Goal: Task Accomplishment & Management: Use online tool/utility

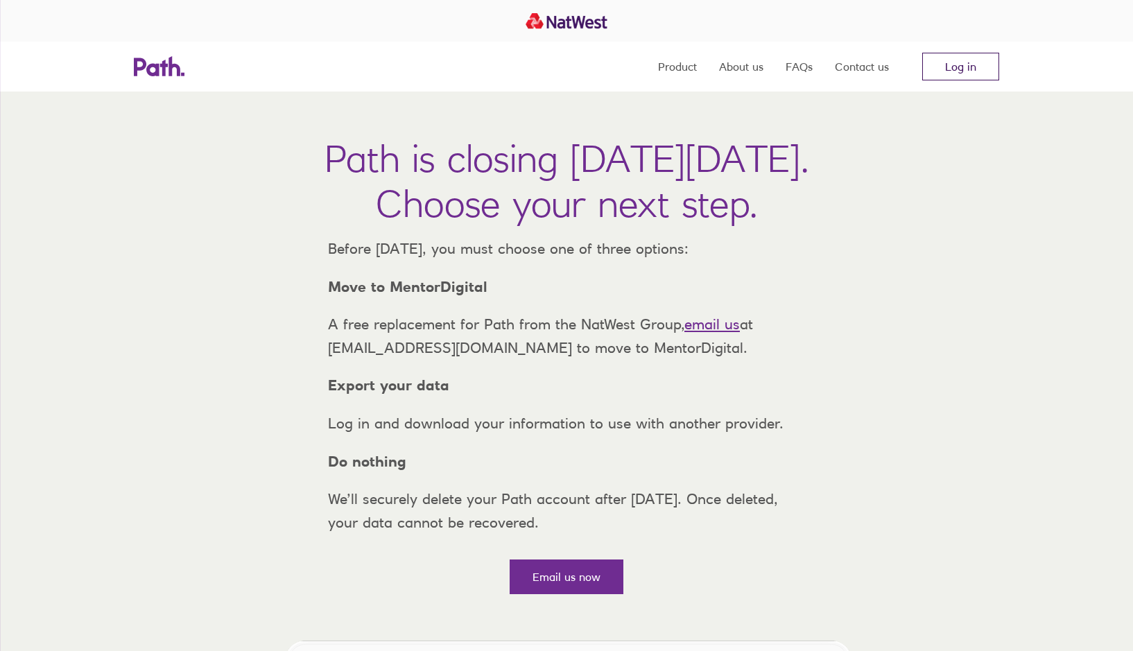
click at [958, 64] on link "Log in" at bounding box center [960, 67] width 77 height 28
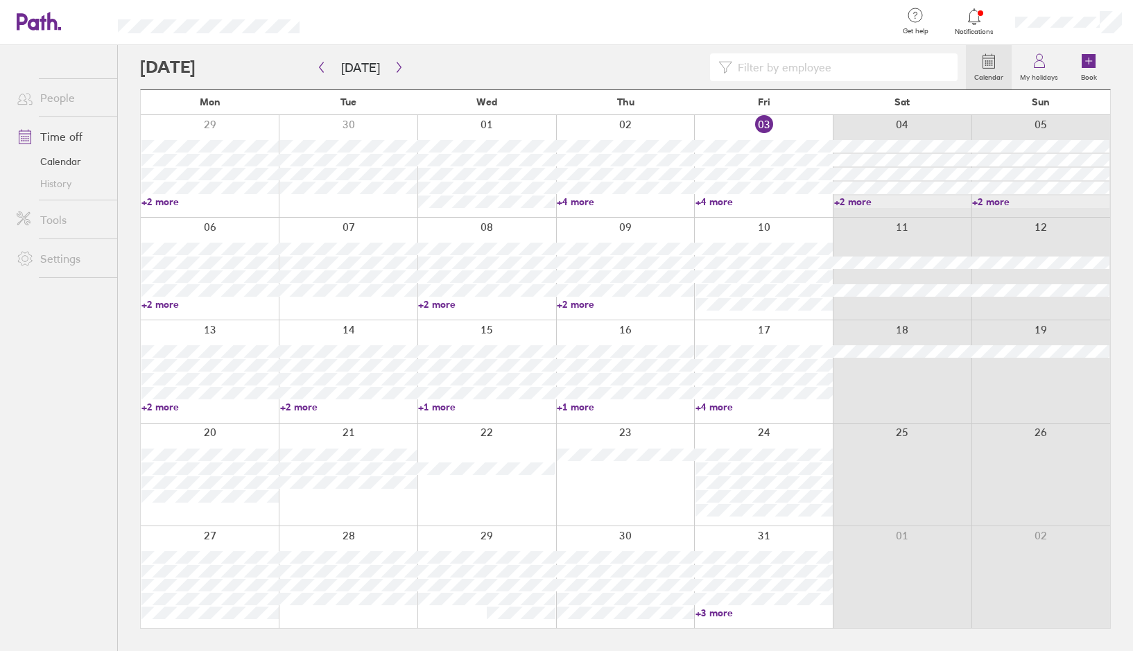
click at [574, 306] on link "+2 more" at bounding box center [625, 304] width 137 height 12
click at [790, 228] on div at bounding box center [763, 269] width 139 height 102
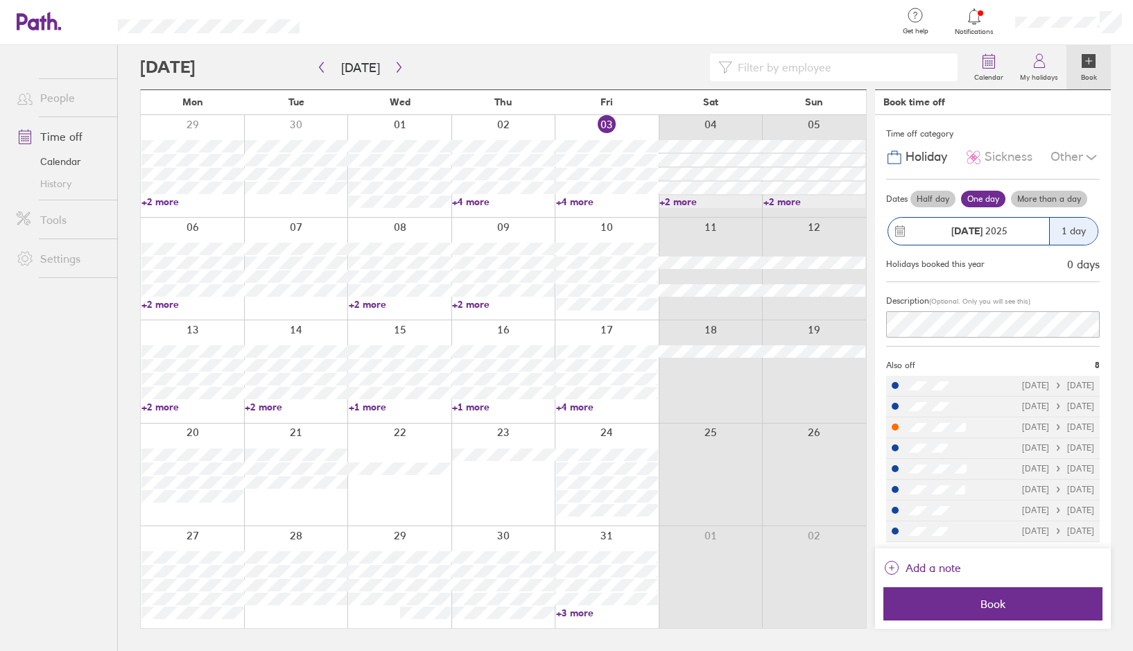
click at [1092, 154] on icon at bounding box center [1091, 157] width 17 height 17
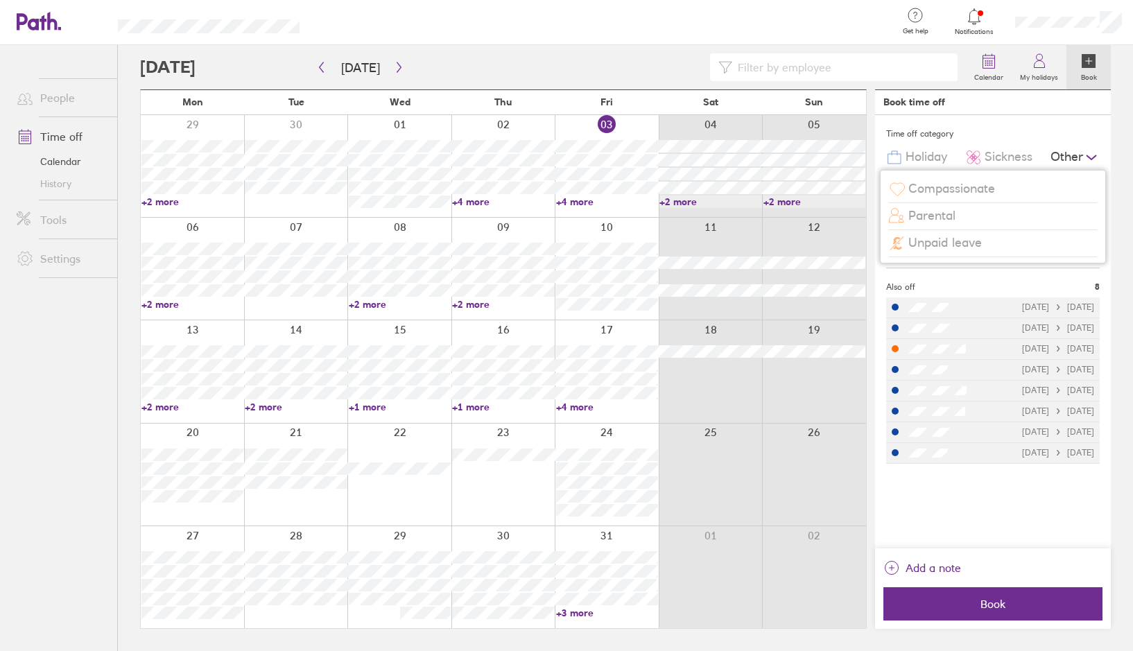
click at [969, 245] on span "Unpaid leave" at bounding box center [945, 243] width 74 height 15
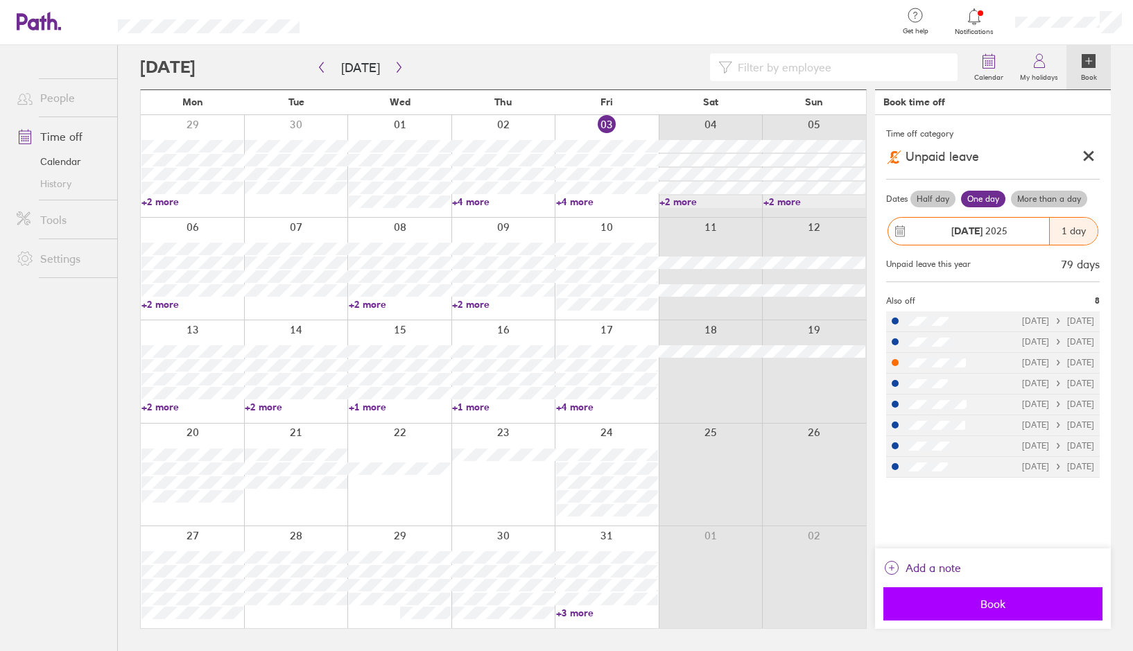
click at [1009, 604] on span "Book" at bounding box center [993, 604] width 200 height 12
